Goal: Navigation & Orientation: Find specific page/section

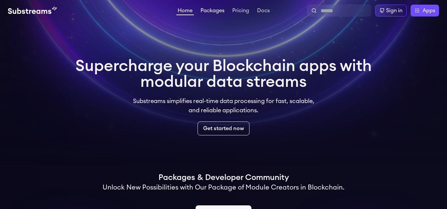
click at [205, 12] on link "Packages" at bounding box center [212, 11] width 26 height 7
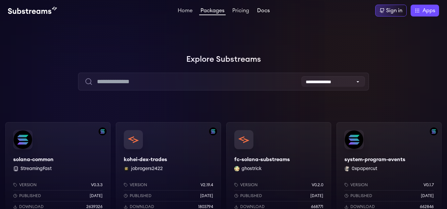
click at [259, 10] on link "Docs" at bounding box center [263, 11] width 15 height 7
drag, startPoint x: 427, startPoint y: 18, endPoint x: 423, endPoint y: 15, distance: 4.5
click at [424, 17] on div "Home Packages Pricing Docs Home Packages Pricing Docs Sign in Apps Subgraph Stu…" at bounding box center [223, 10] width 447 height 21
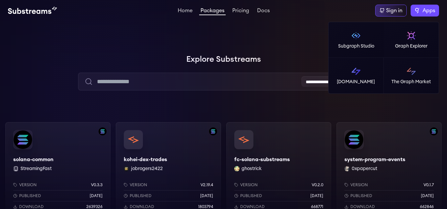
click at [424, 11] on span "Apps" at bounding box center [429, 11] width 13 height 8
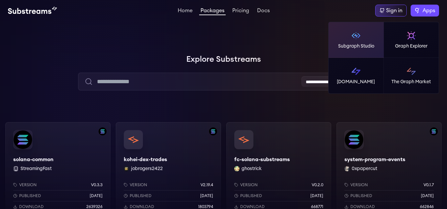
click at [363, 37] on link "Subgraph Studio" at bounding box center [356, 40] width 55 height 36
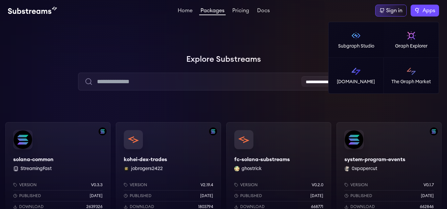
click at [421, 9] on label "Apps" at bounding box center [425, 11] width 28 height 12
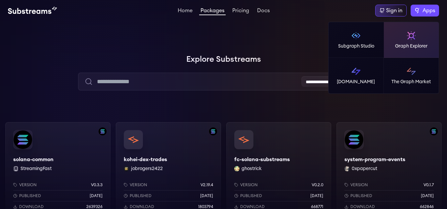
click at [410, 37] on img at bounding box center [411, 35] width 11 height 11
